Goal: Task Accomplishment & Management: Manage account settings

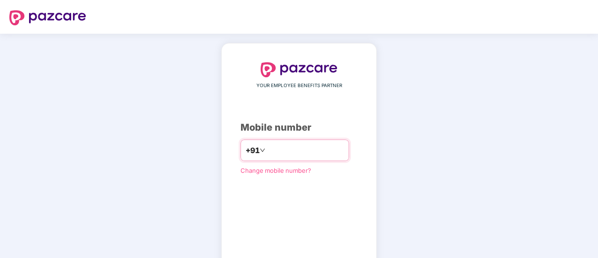
type input "**********"
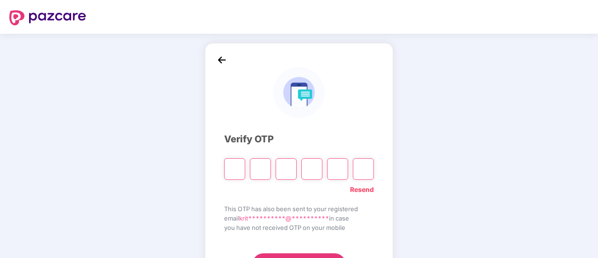
type input "*"
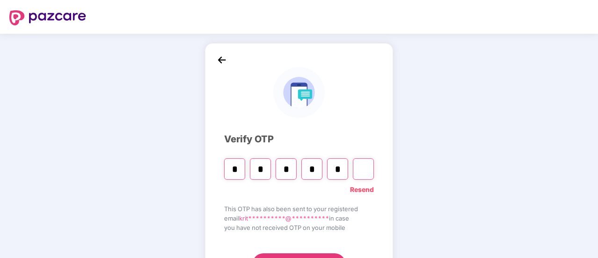
type input "*"
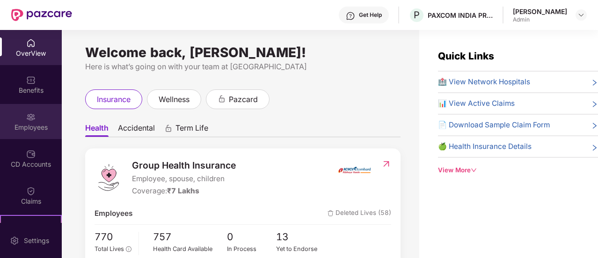
click at [22, 113] on div "Employees" at bounding box center [31, 121] width 62 height 35
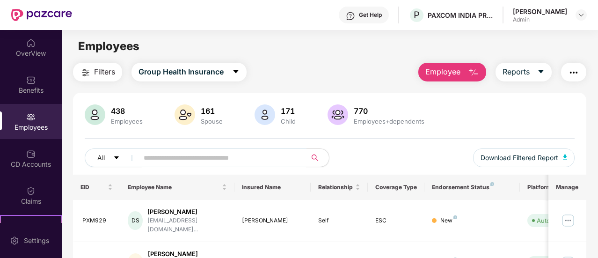
click at [204, 153] on input "text" at bounding box center [219, 158] width 150 height 14
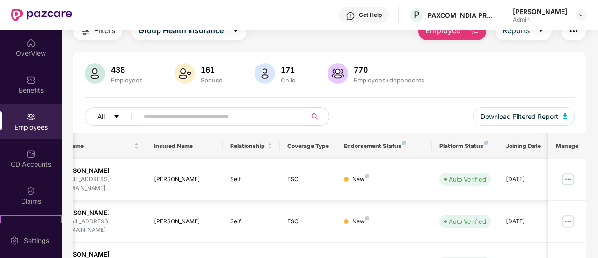
scroll to position [0, 89]
click at [565, 174] on img at bounding box center [567, 179] width 15 height 15
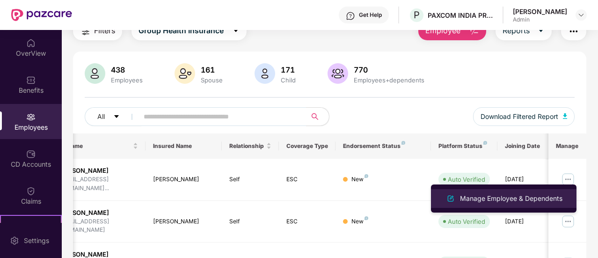
click at [486, 199] on div "Manage Employee & Dependents" at bounding box center [511, 198] width 106 height 10
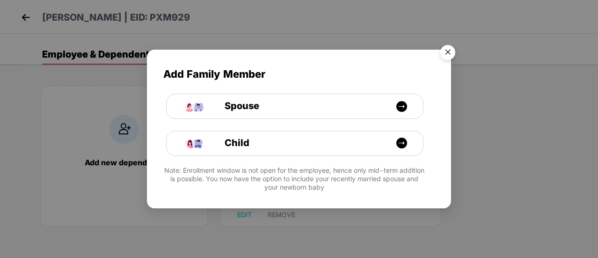
click at [449, 51] on img "Close" at bounding box center [448, 54] width 26 height 26
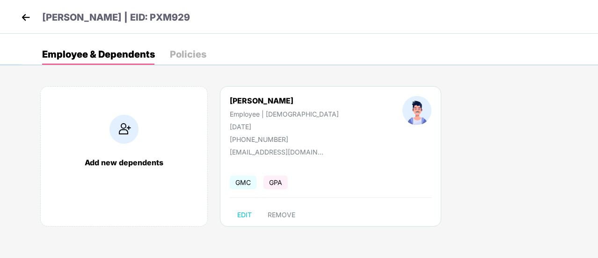
click at [243, 185] on span "GMC" at bounding box center [243, 182] width 27 height 14
click at [194, 53] on div "Policies" at bounding box center [188, 54] width 36 height 9
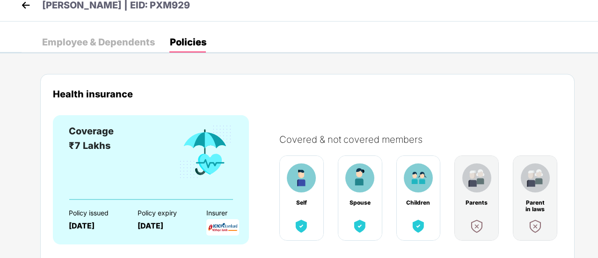
scroll to position [0, 0]
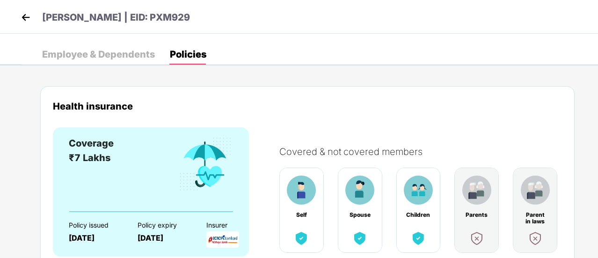
click at [91, 57] on div "Employee & Dependents" at bounding box center [98, 54] width 113 height 9
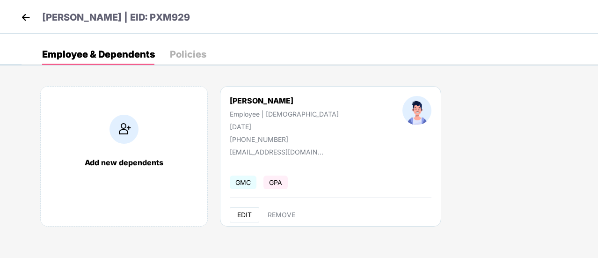
click at [248, 212] on span "EDIT" at bounding box center [244, 214] width 15 height 7
select select "****"
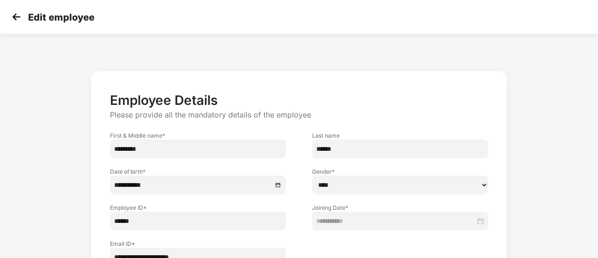
scroll to position [82, 0]
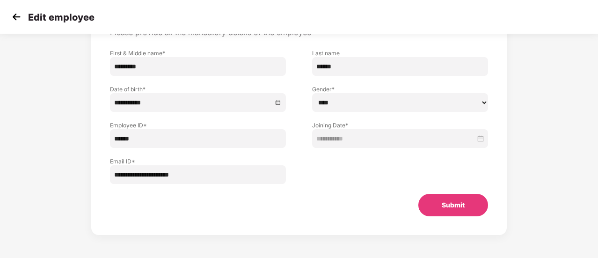
drag, startPoint x: 7, startPoint y: 14, endPoint x: 20, endPoint y: 16, distance: 12.3
click at [20, 16] on div "Edit employee" at bounding box center [299, 17] width 598 height 34
click at [20, 16] on img at bounding box center [16, 17] width 14 height 14
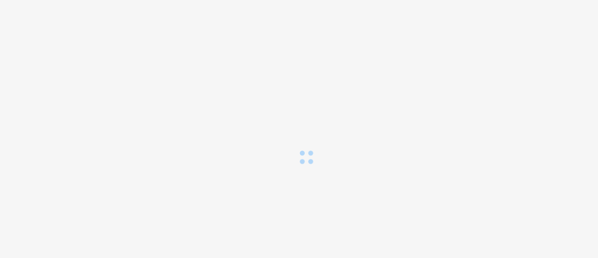
scroll to position [0, 0]
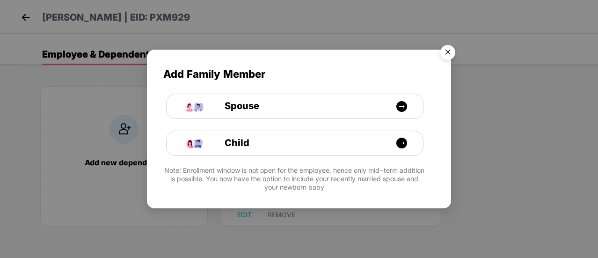
click at [445, 55] on img "Close" at bounding box center [448, 54] width 26 height 26
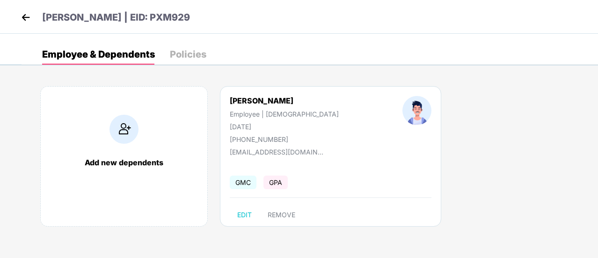
click at [24, 14] on img at bounding box center [26, 17] width 14 height 14
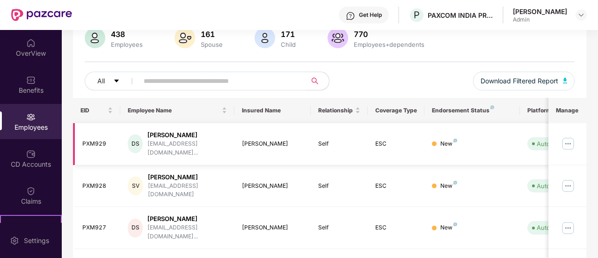
scroll to position [73, 0]
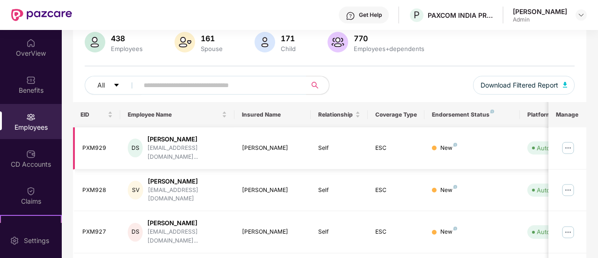
click at [567, 141] on img at bounding box center [567, 147] width 15 height 15
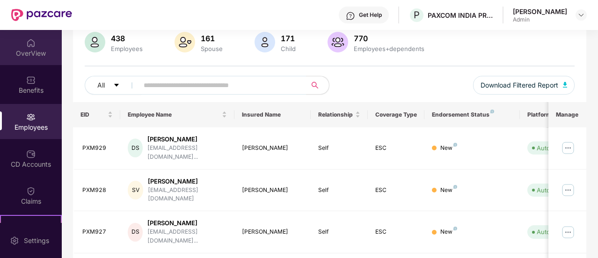
click at [13, 54] on div "OverView" at bounding box center [31, 53] width 62 height 9
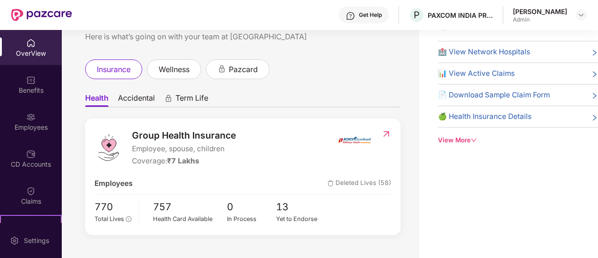
scroll to position [0, 0]
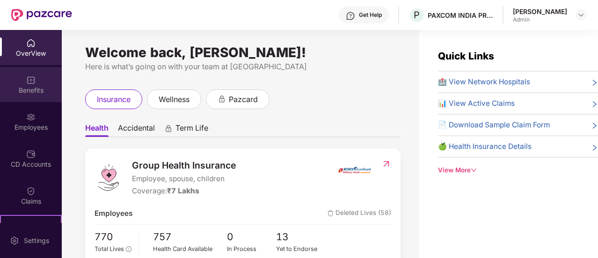
click at [27, 80] on img at bounding box center [30, 79] width 9 height 9
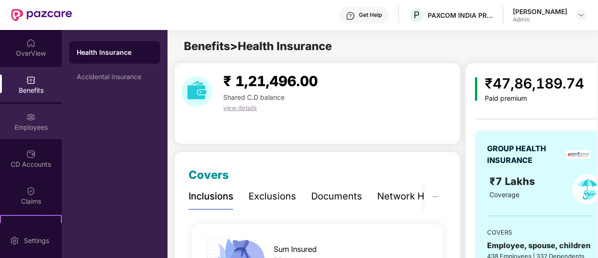
click at [36, 120] on div "Employees" at bounding box center [31, 121] width 62 height 35
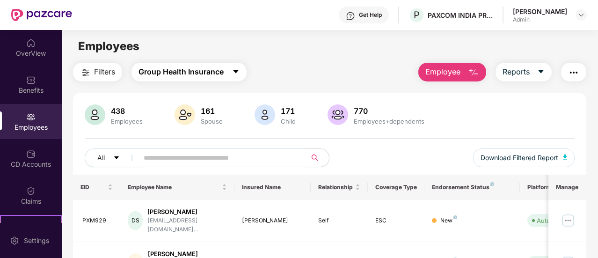
click at [227, 74] on button "Group Health Insurance" at bounding box center [188, 72] width 115 height 19
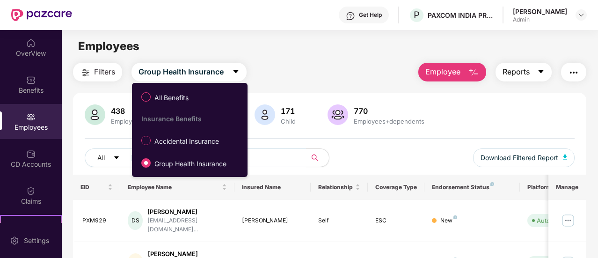
click at [531, 80] on button "Reports" at bounding box center [523, 72] width 56 height 19
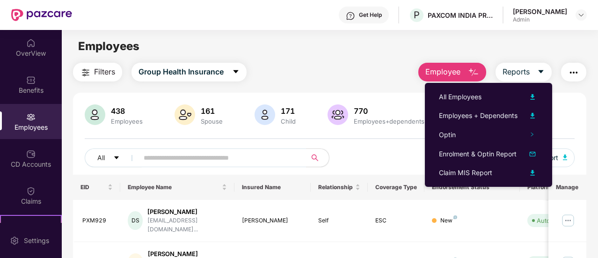
click at [574, 66] on button "button" at bounding box center [573, 72] width 25 height 19
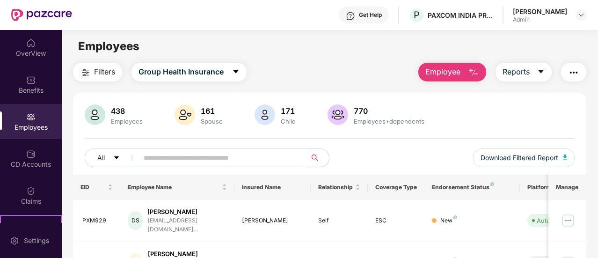
click at [344, 18] on div "Get Help P PAXCOM INDIA PRIVATE LIMITED [PERSON_NAME] Admin" at bounding box center [329, 15] width 515 height 30
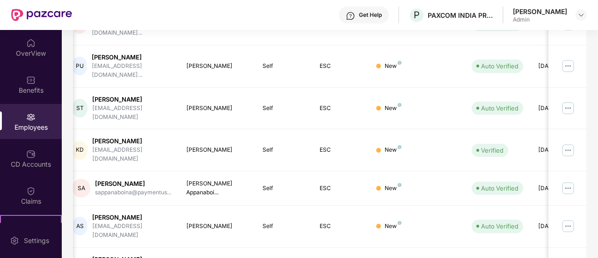
scroll to position [315, 0]
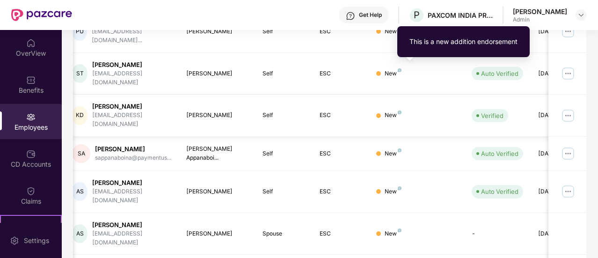
click at [400, 110] on img at bounding box center [400, 112] width 4 height 4
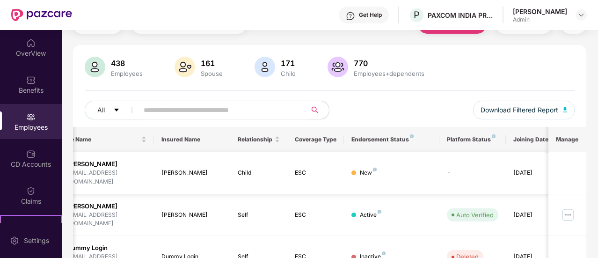
scroll to position [0, 94]
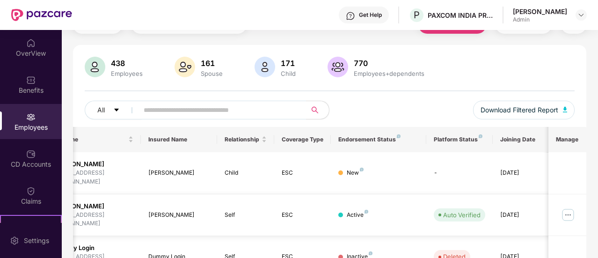
click at [569, 207] on img at bounding box center [567, 214] width 15 height 15
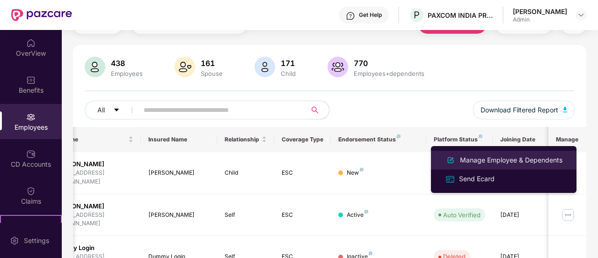
click at [477, 155] on div "Manage Employee & Dependents" at bounding box center [511, 160] width 106 height 10
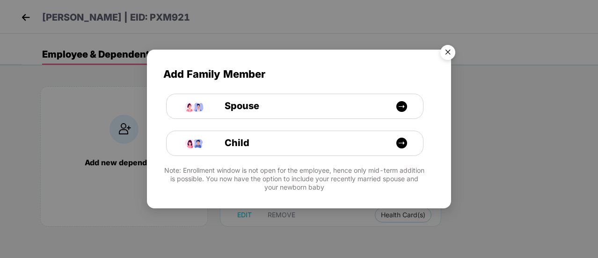
click at [442, 57] on img "Close" at bounding box center [448, 54] width 26 height 26
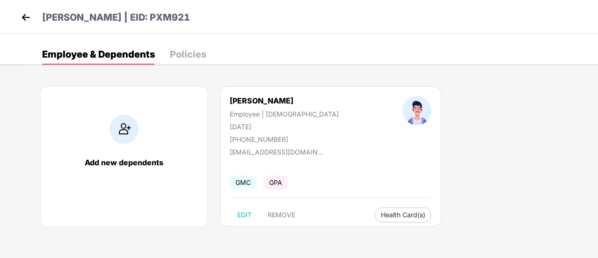
click at [27, 14] on img at bounding box center [26, 17] width 14 height 14
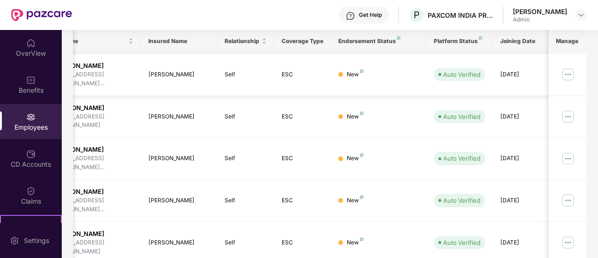
click at [560, 68] on td at bounding box center [567, 75] width 38 height 42
click at [569, 73] on img at bounding box center [567, 74] width 15 height 15
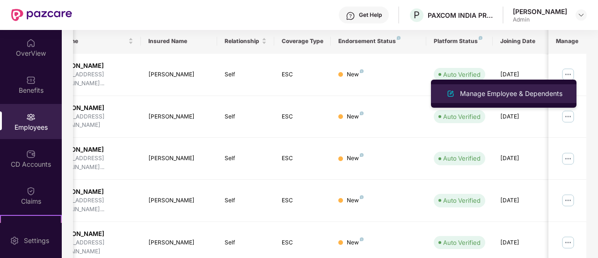
click at [526, 92] on div "Manage Employee & Dependents" at bounding box center [511, 93] width 106 height 10
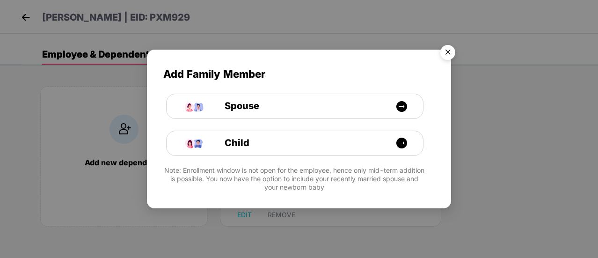
click at [446, 54] on img "Close" at bounding box center [448, 54] width 26 height 26
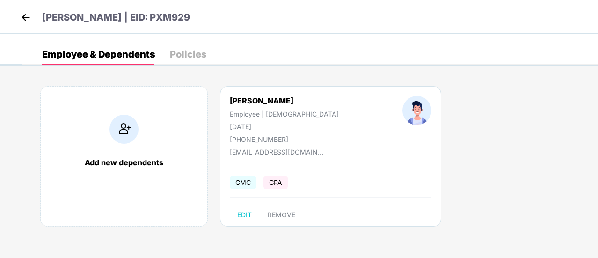
click at [26, 15] on img at bounding box center [26, 17] width 14 height 14
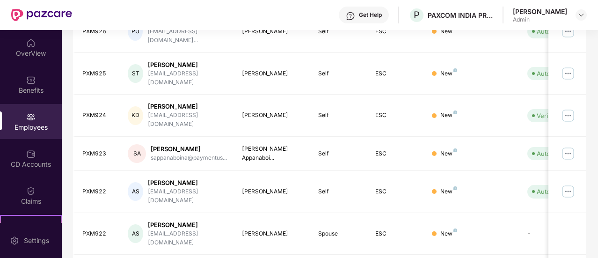
scroll to position [309, 0]
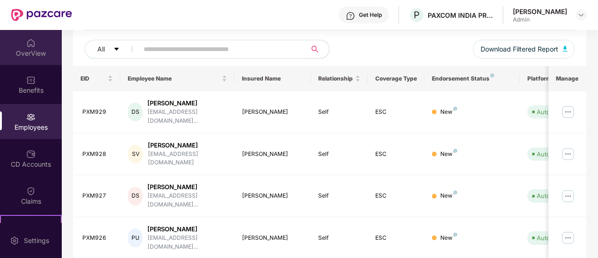
click at [32, 50] on div "OverView" at bounding box center [31, 53] width 62 height 9
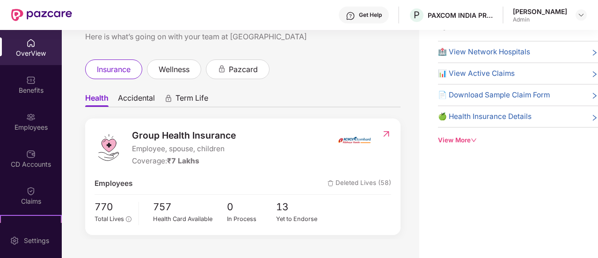
scroll to position [0, 0]
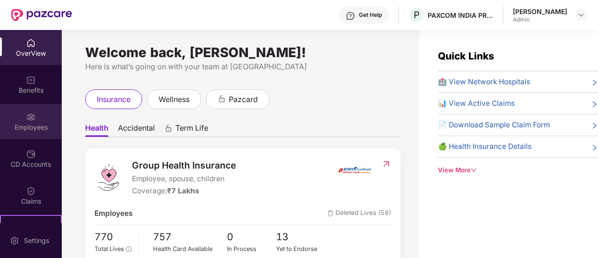
click at [28, 120] on img at bounding box center [30, 116] width 9 height 9
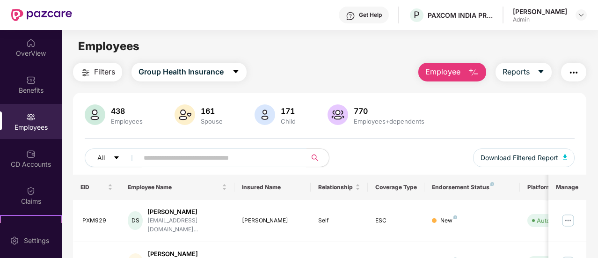
click at [173, 160] on input "text" at bounding box center [219, 158] width 150 height 14
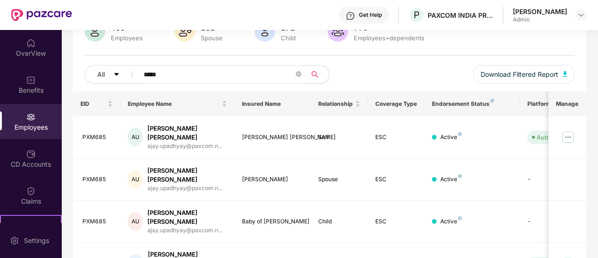
scroll to position [84, 0]
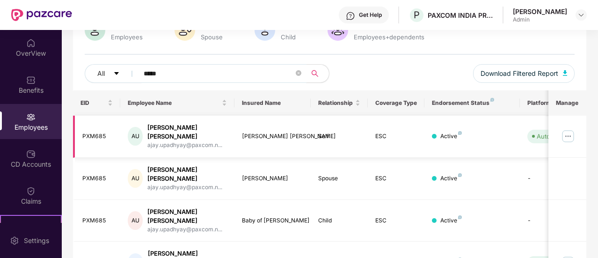
type input "****"
click at [565, 135] on img at bounding box center [567, 136] width 15 height 15
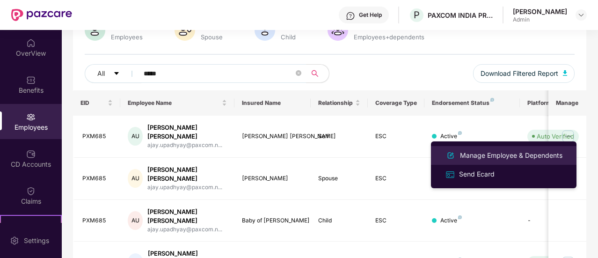
click at [480, 156] on div "Manage Employee & Dependents" at bounding box center [511, 155] width 106 height 10
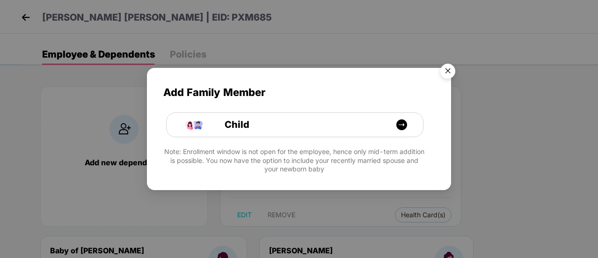
click at [443, 73] on img "Close" at bounding box center [448, 72] width 26 height 26
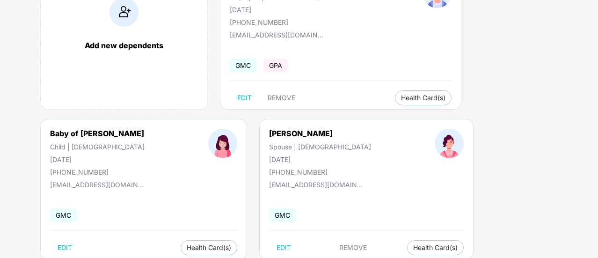
scroll to position [141, 0]
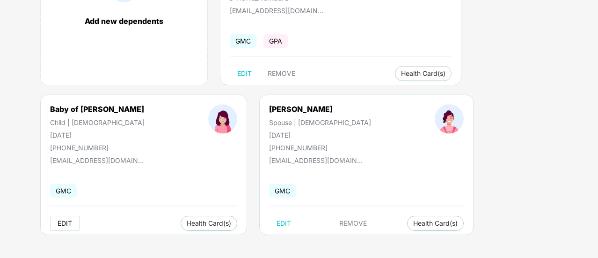
click at [68, 221] on span "EDIT" at bounding box center [65, 222] width 15 height 7
select select "*****"
select select "******"
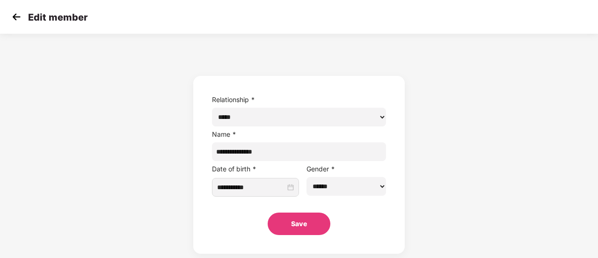
scroll to position [0, 0]
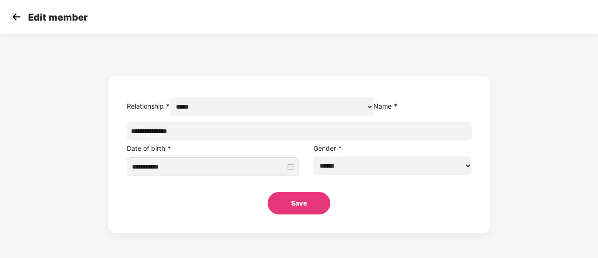
click at [16, 15] on img at bounding box center [16, 17] width 14 height 14
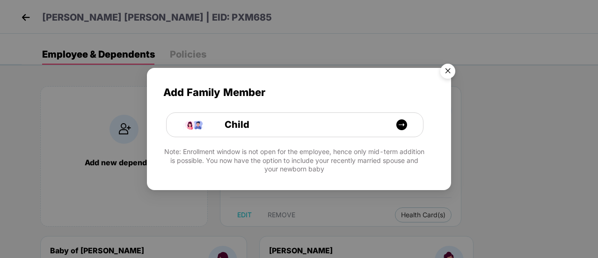
click at [450, 72] on img "Close" at bounding box center [448, 72] width 26 height 26
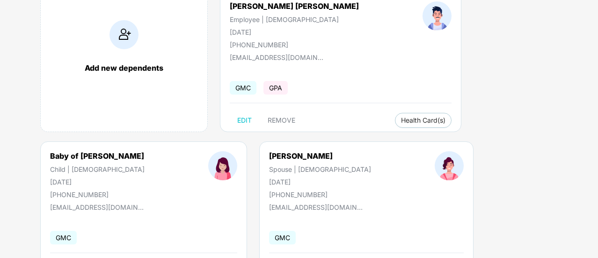
scroll to position [141, 0]
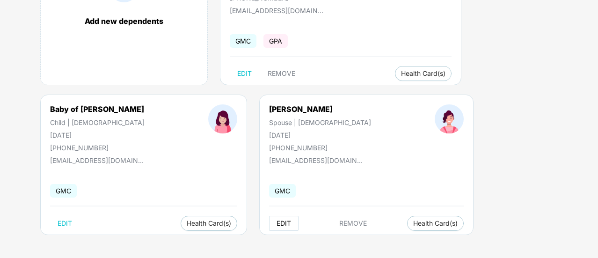
click at [276, 220] on span "EDIT" at bounding box center [283, 222] width 15 height 7
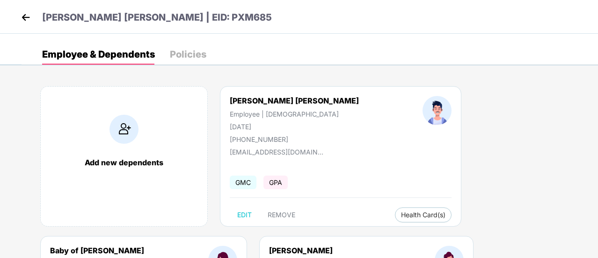
select select "******"
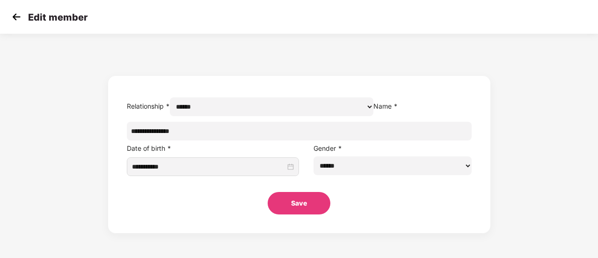
click at [269, 140] on input "**********" at bounding box center [299, 131] width 345 height 19
type input "**********"
click at [293, 214] on button "Save" at bounding box center [299, 203] width 63 height 22
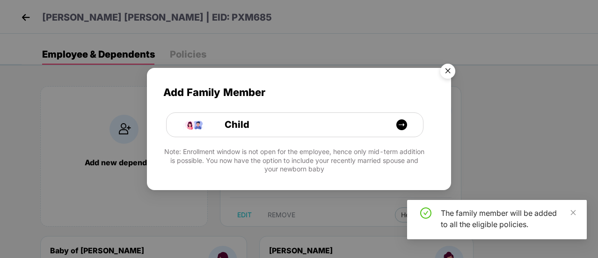
click at [451, 73] on img "Close" at bounding box center [448, 72] width 26 height 26
